Goal: Transaction & Acquisition: Purchase product/service

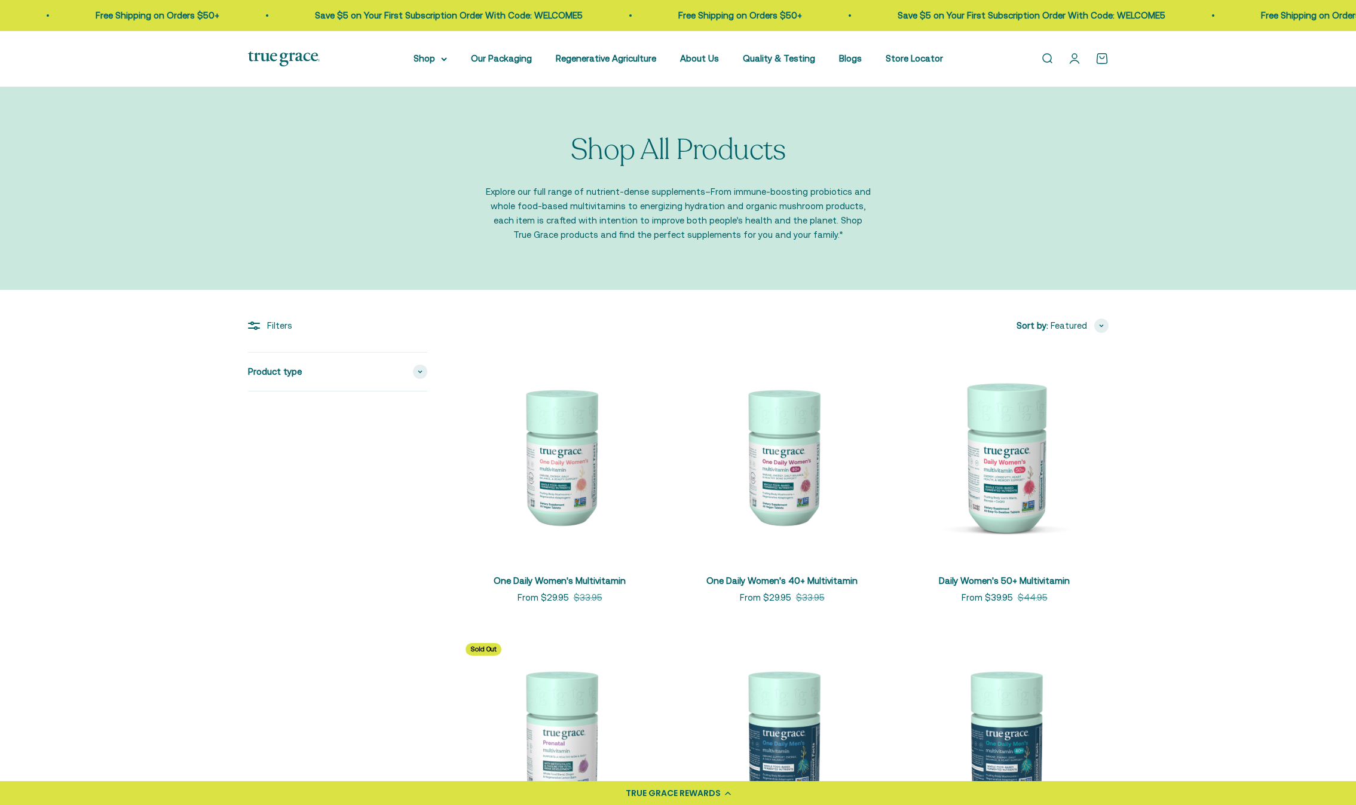
click at [563, 480] on img at bounding box center [560, 456] width 208 height 208
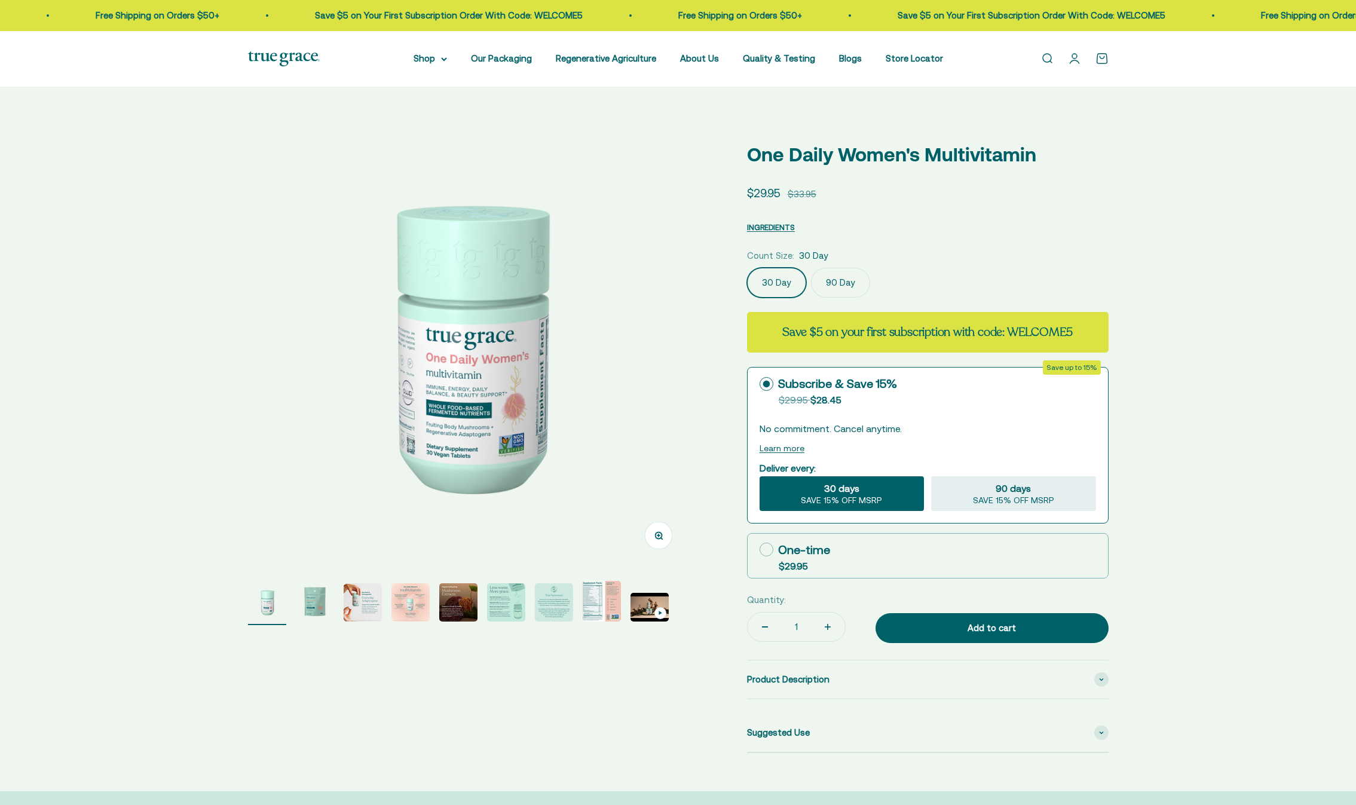
select select "3"
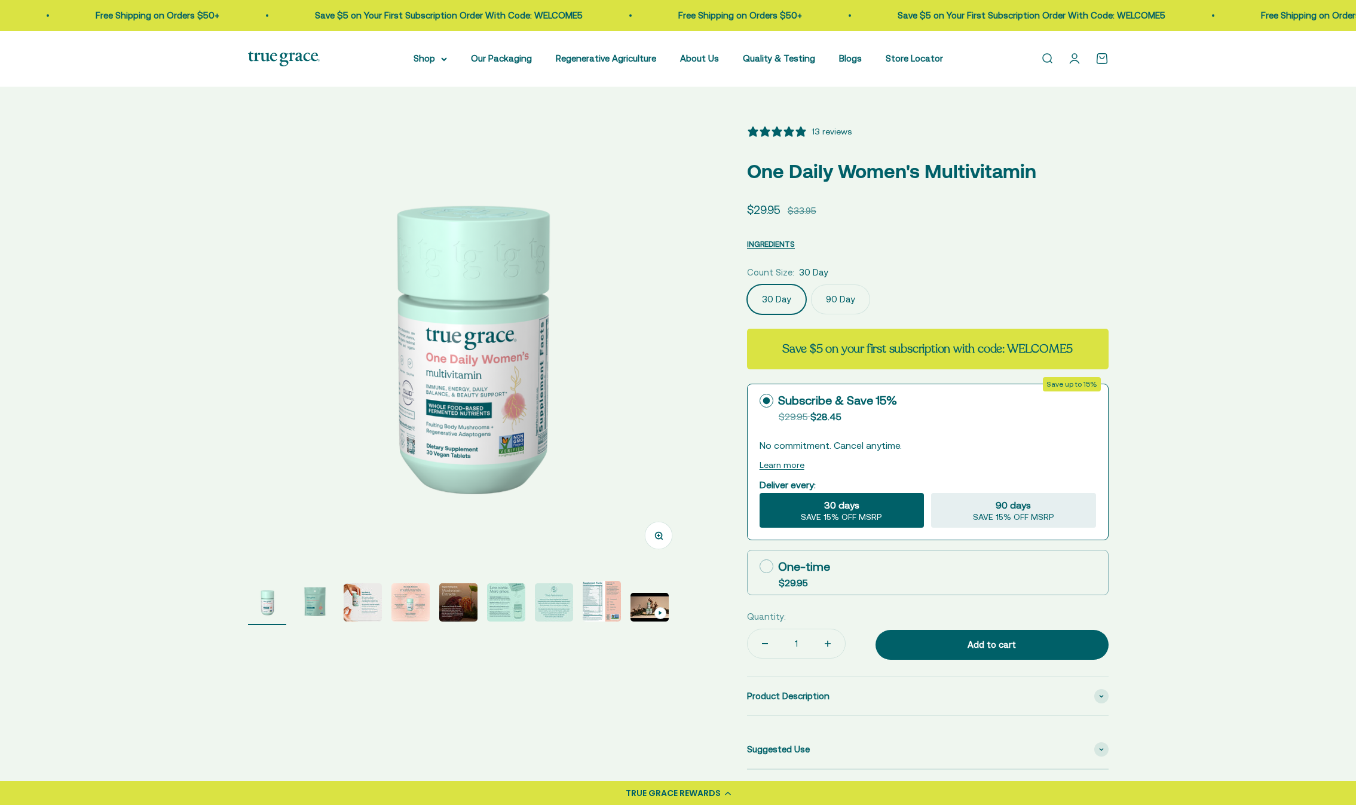
click at [607, 592] on img "Go to item 8" at bounding box center [602, 601] width 38 height 41
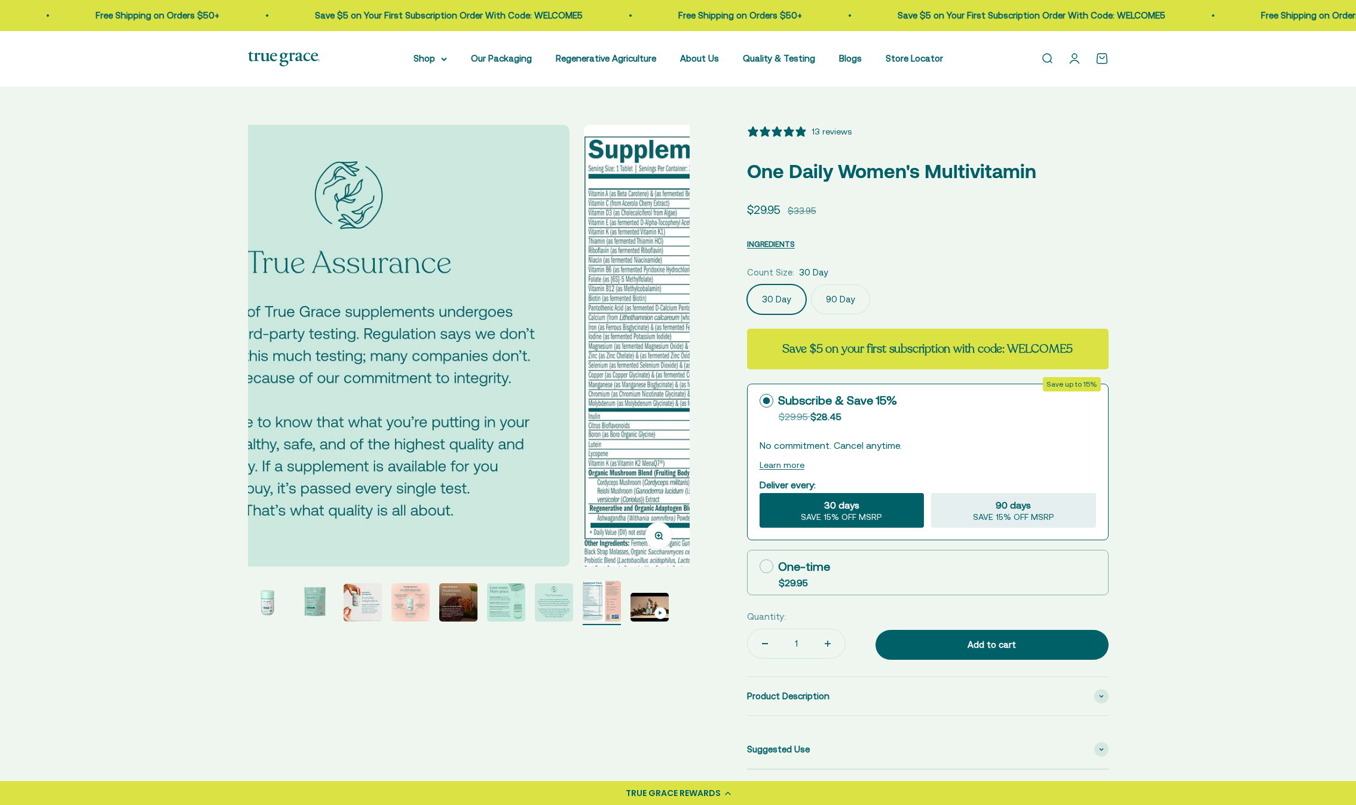
scroll to position [0, 3193]
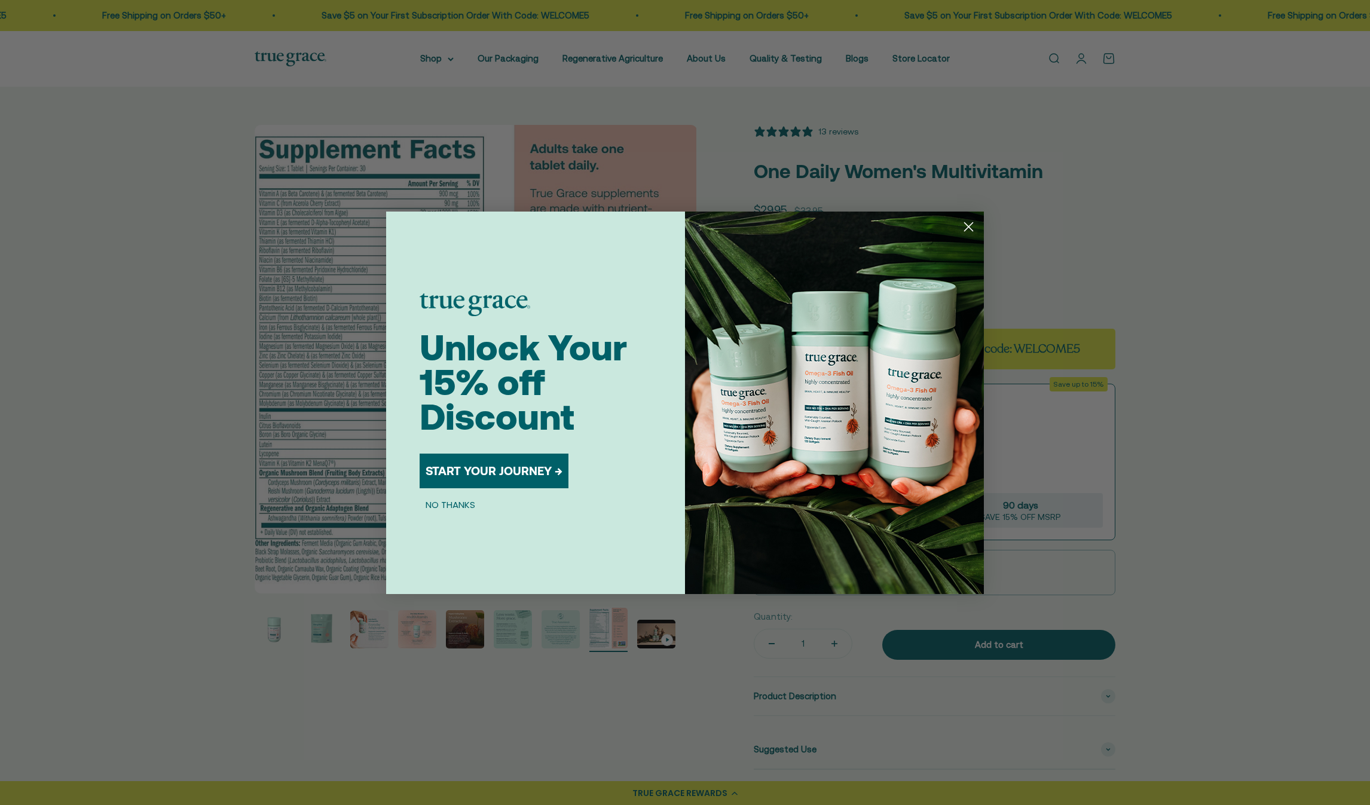
click at [975, 224] on circle "Close dialog" at bounding box center [969, 226] width 20 height 20
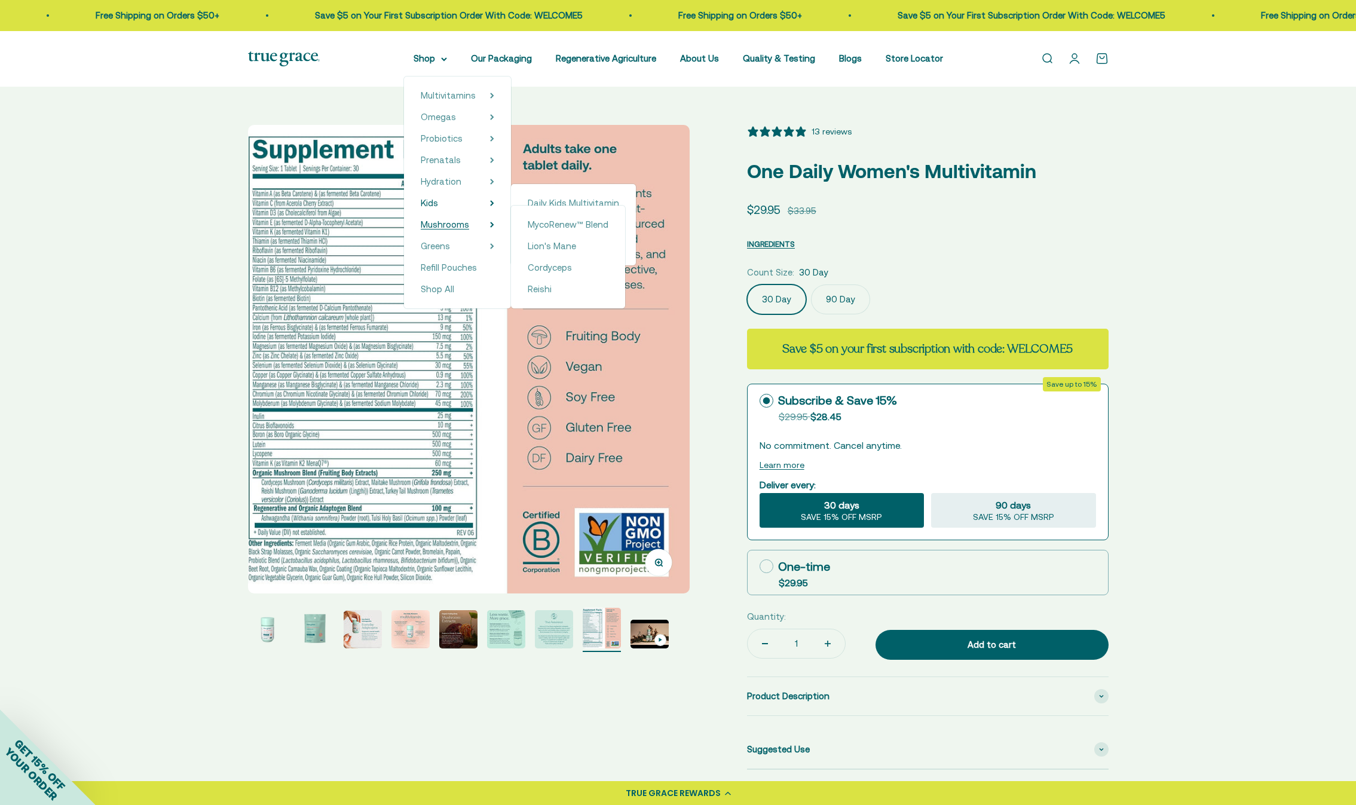
click at [466, 221] on span "Mushrooms" at bounding box center [445, 224] width 48 height 10
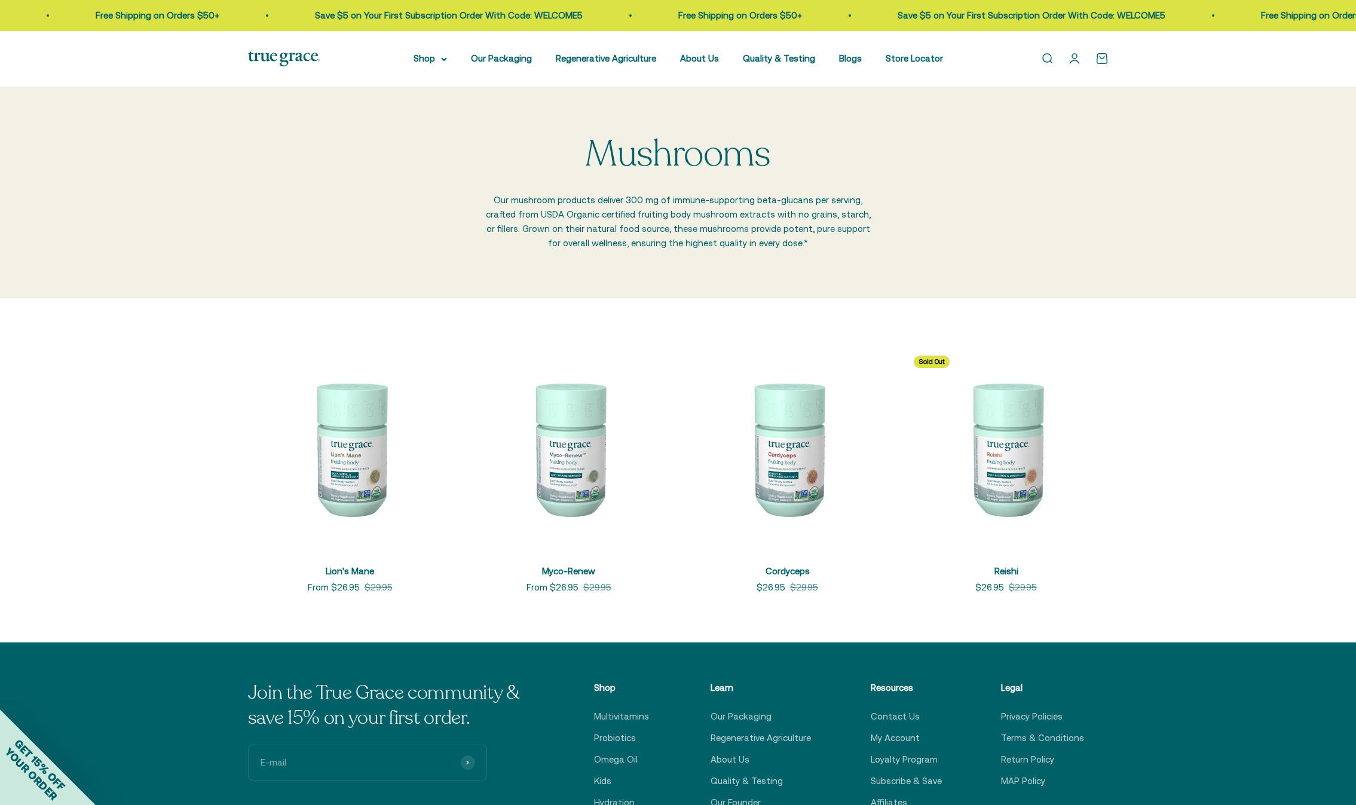
click at [1001, 485] on img at bounding box center [1006, 448] width 204 height 204
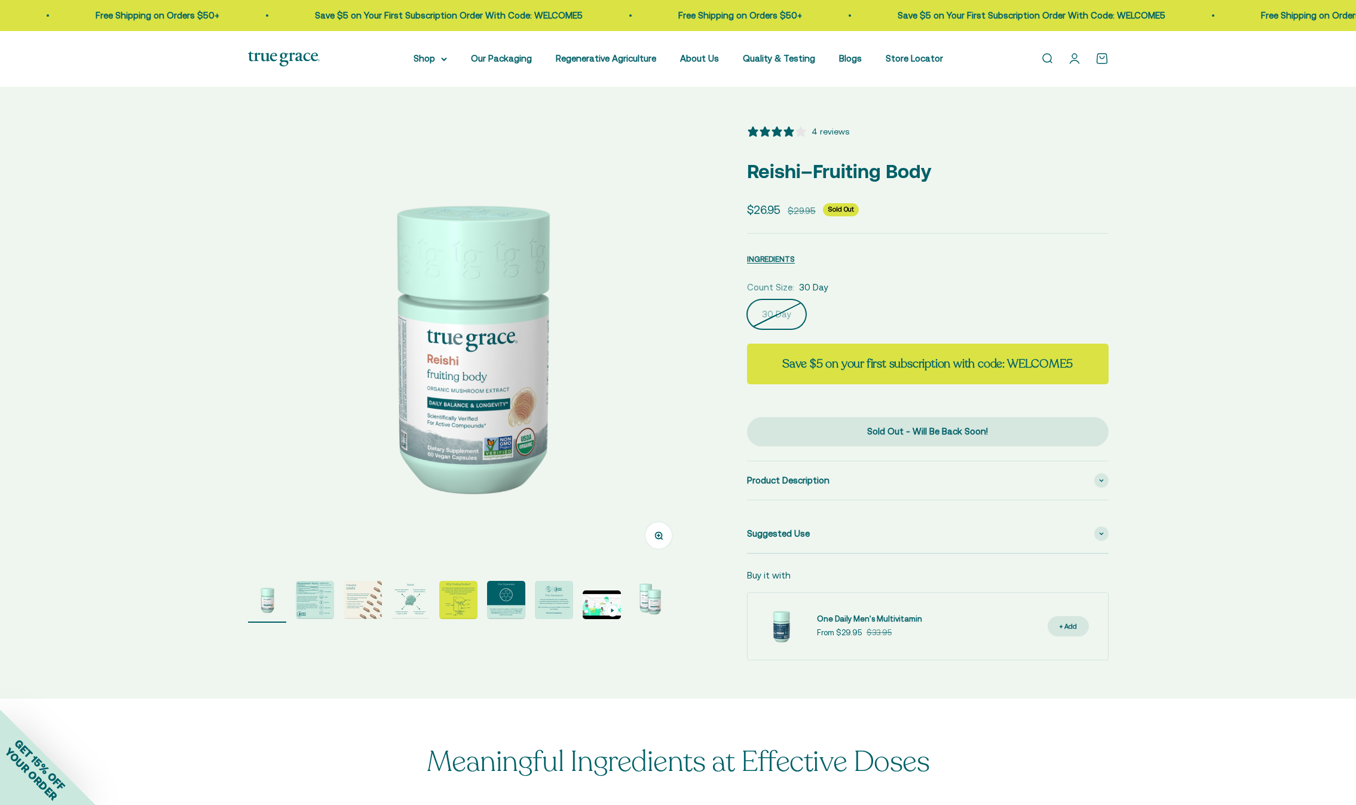
select select "3"
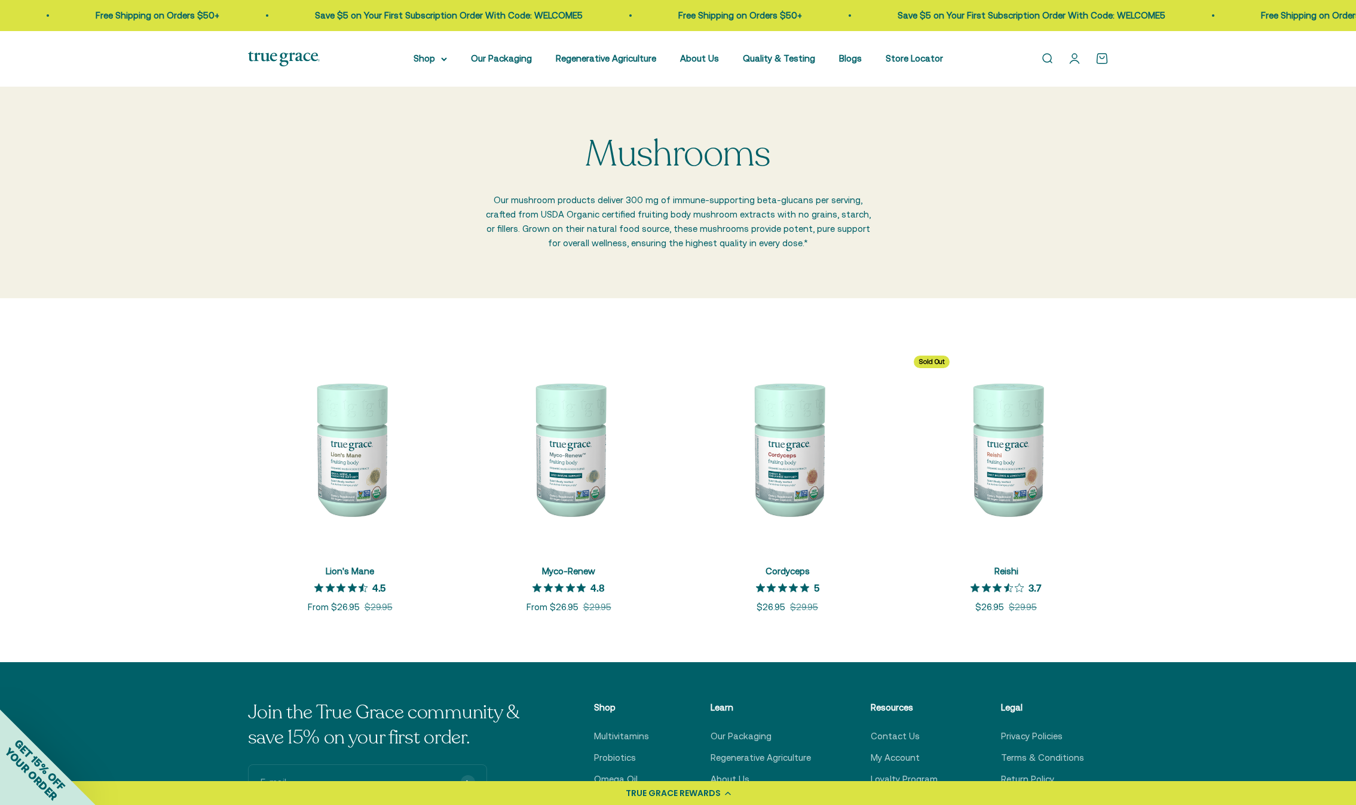
click at [787, 472] on img at bounding box center [788, 448] width 204 height 204
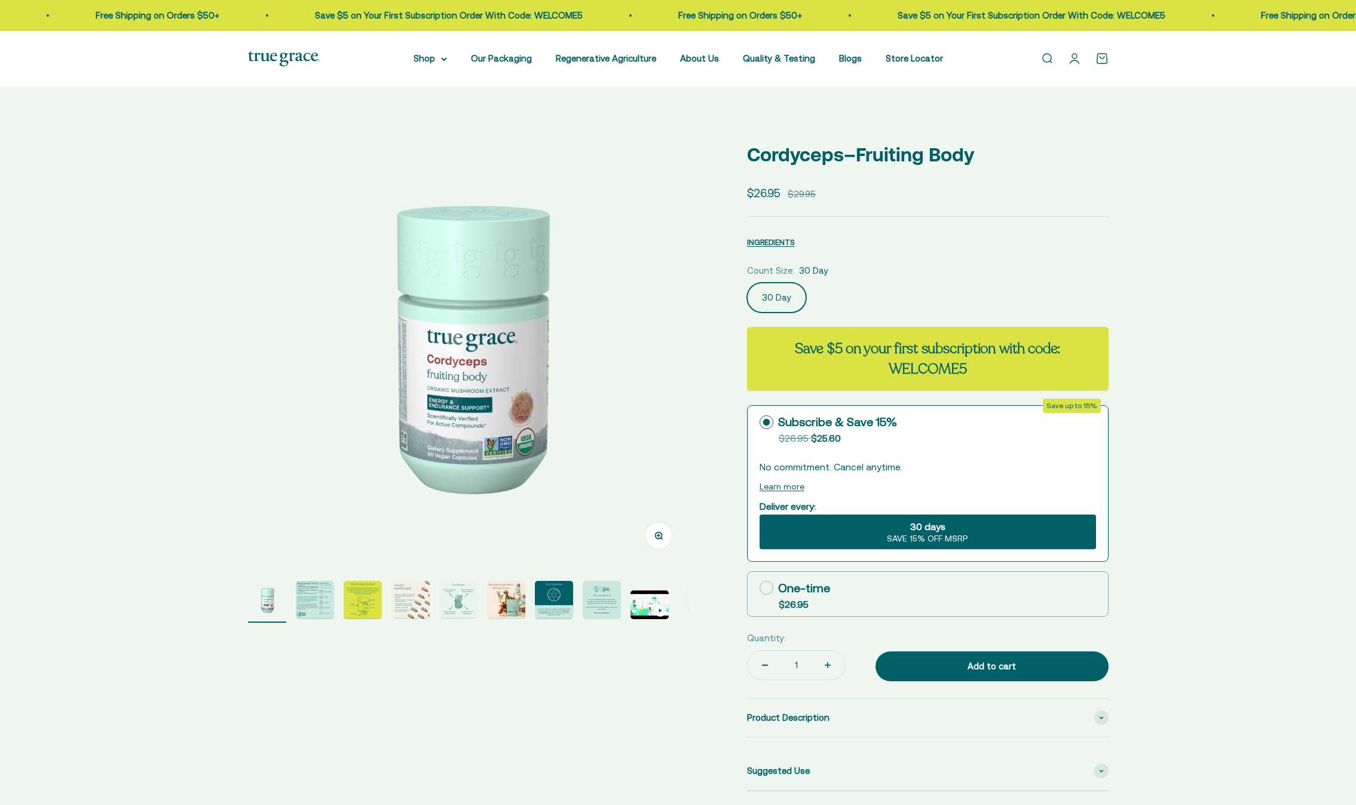
select select "3"
